Goal: Task Accomplishment & Management: Manage account settings

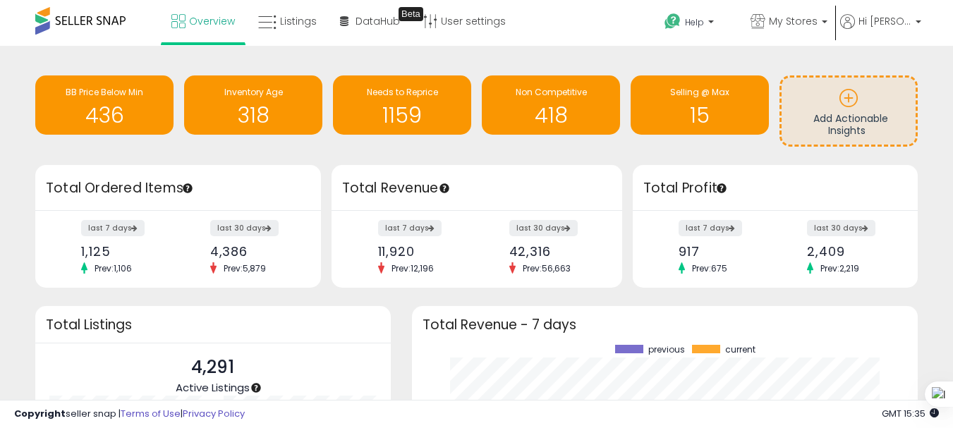
scroll to position [196, 479]
click at [884, 28] on p "Hi [PERSON_NAME]" at bounding box center [881, 23] width 81 height 18
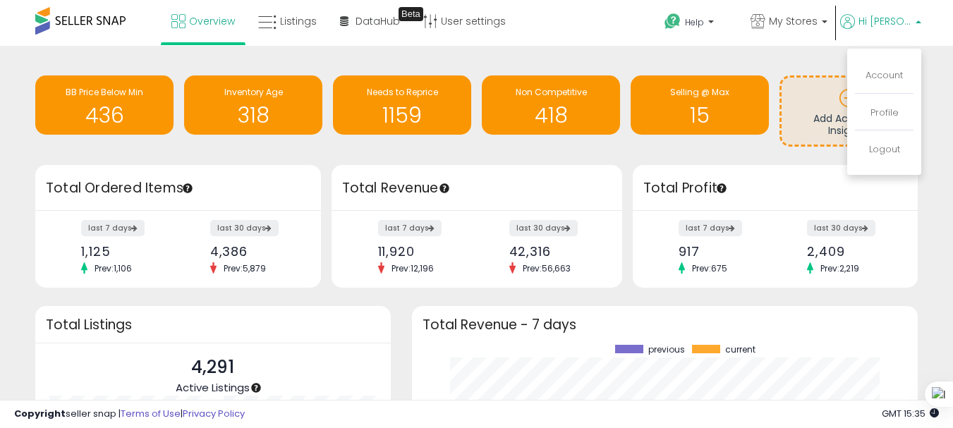
click at [879, 84] on li "Account" at bounding box center [884, 76] width 59 height 35
click at [878, 77] on link "Account" at bounding box center [884, 74] width 37 height 13
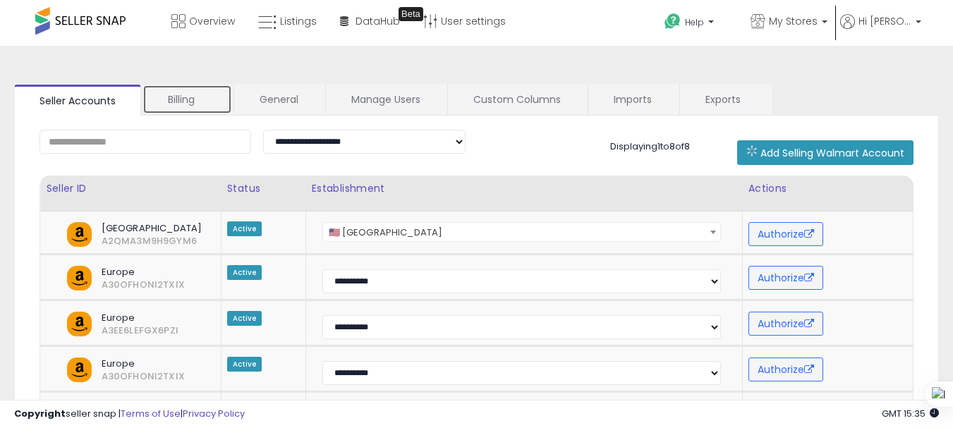
click at [200, 111] on link "Billing" at bounding box center [188, 100] width 90 height 30
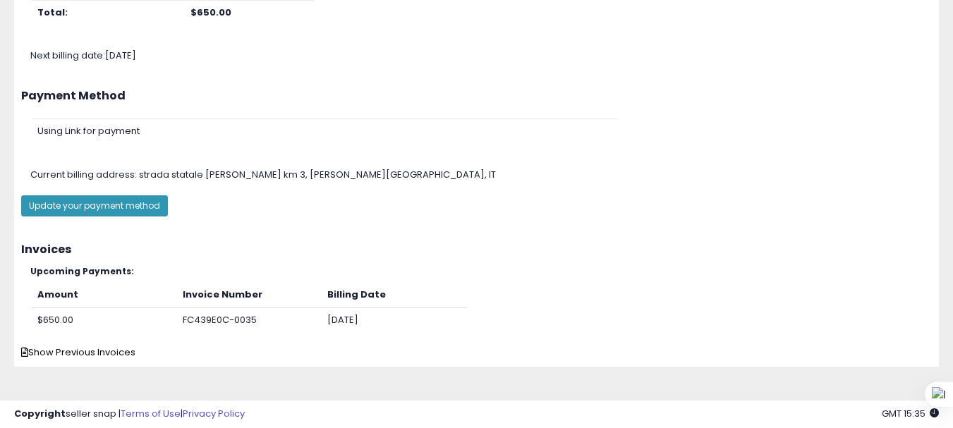
scroll to position [253, 0]
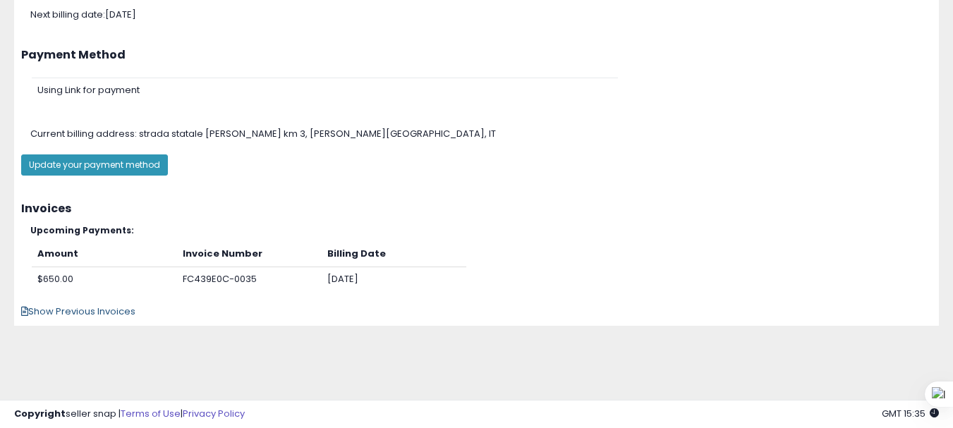
click at [129, 316] on span "Show Previous Invoices" at bounding box center [78, 311] width 114 height 13
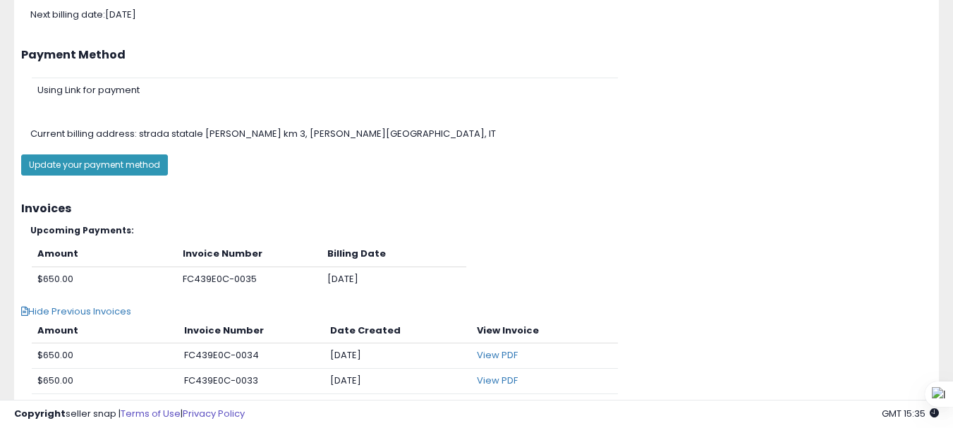
scroll to position [323, 0]
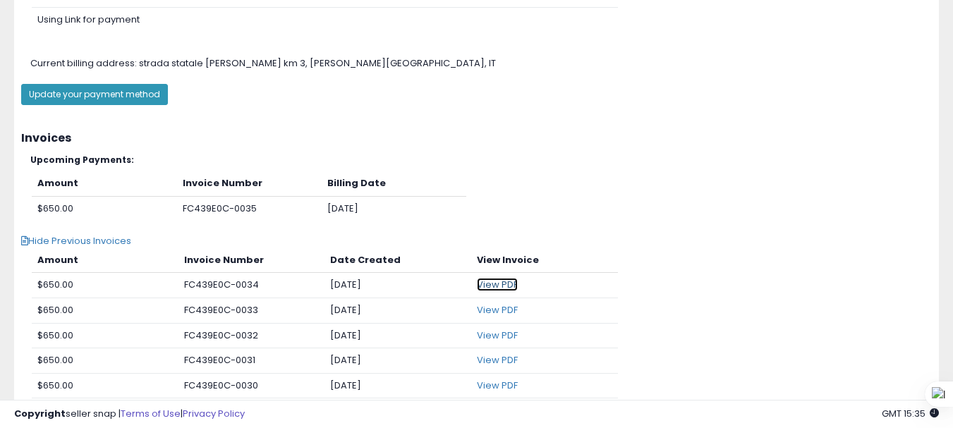
click at [507, 284] on link "View PDF" at bounding box center [497, 284] width 41 height 13
click at [497, 287] on link "View PDF" at bounding box center [497, 284] width 41 height 13
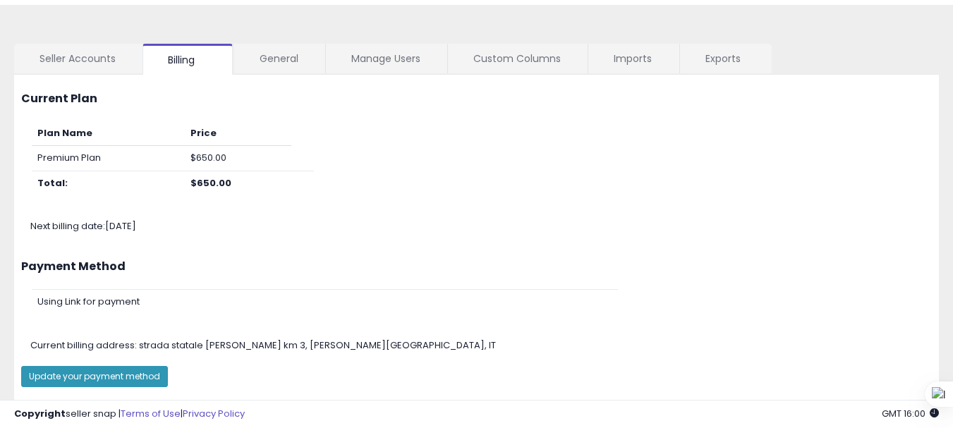
scroll to position [0, 0]
